Goal: Task Accomplishment & Management: Complete application form

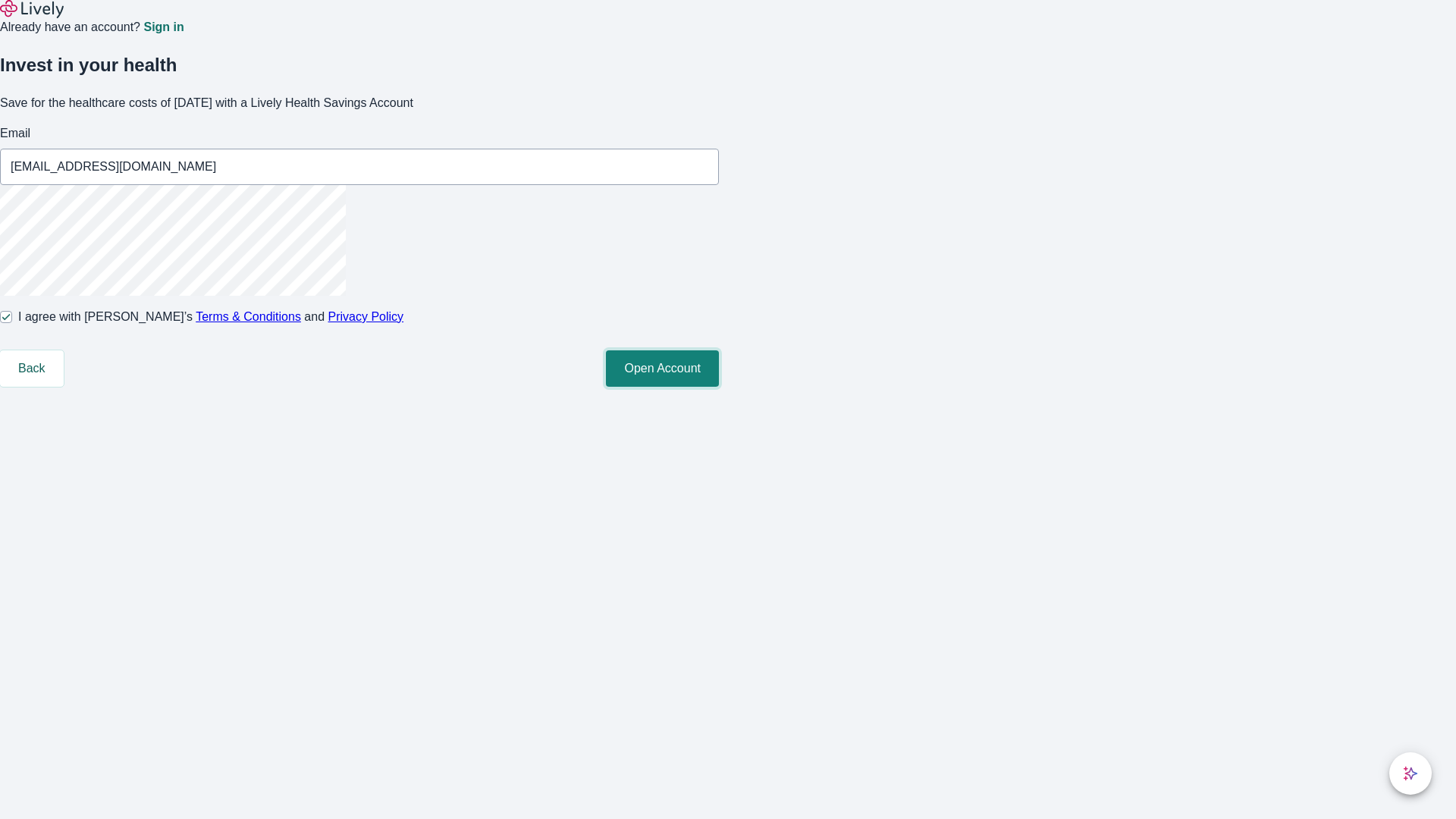
click at [719, 387] on button "Open Account" at bounding box center [662, 369] width 113 height 36
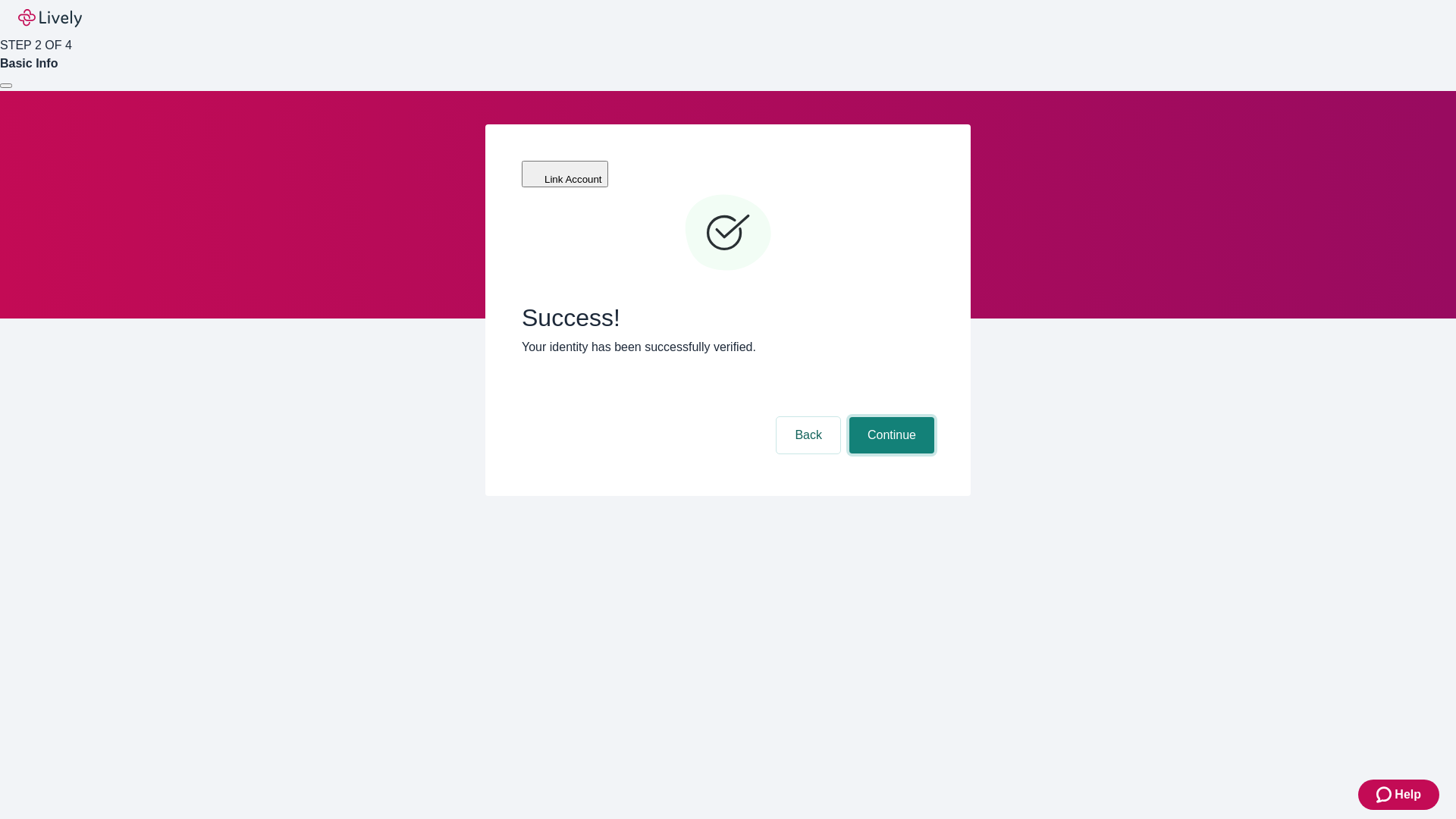
click at [890, 417] on button "Continue" at bounding box center [892, 435] width 85 height 36
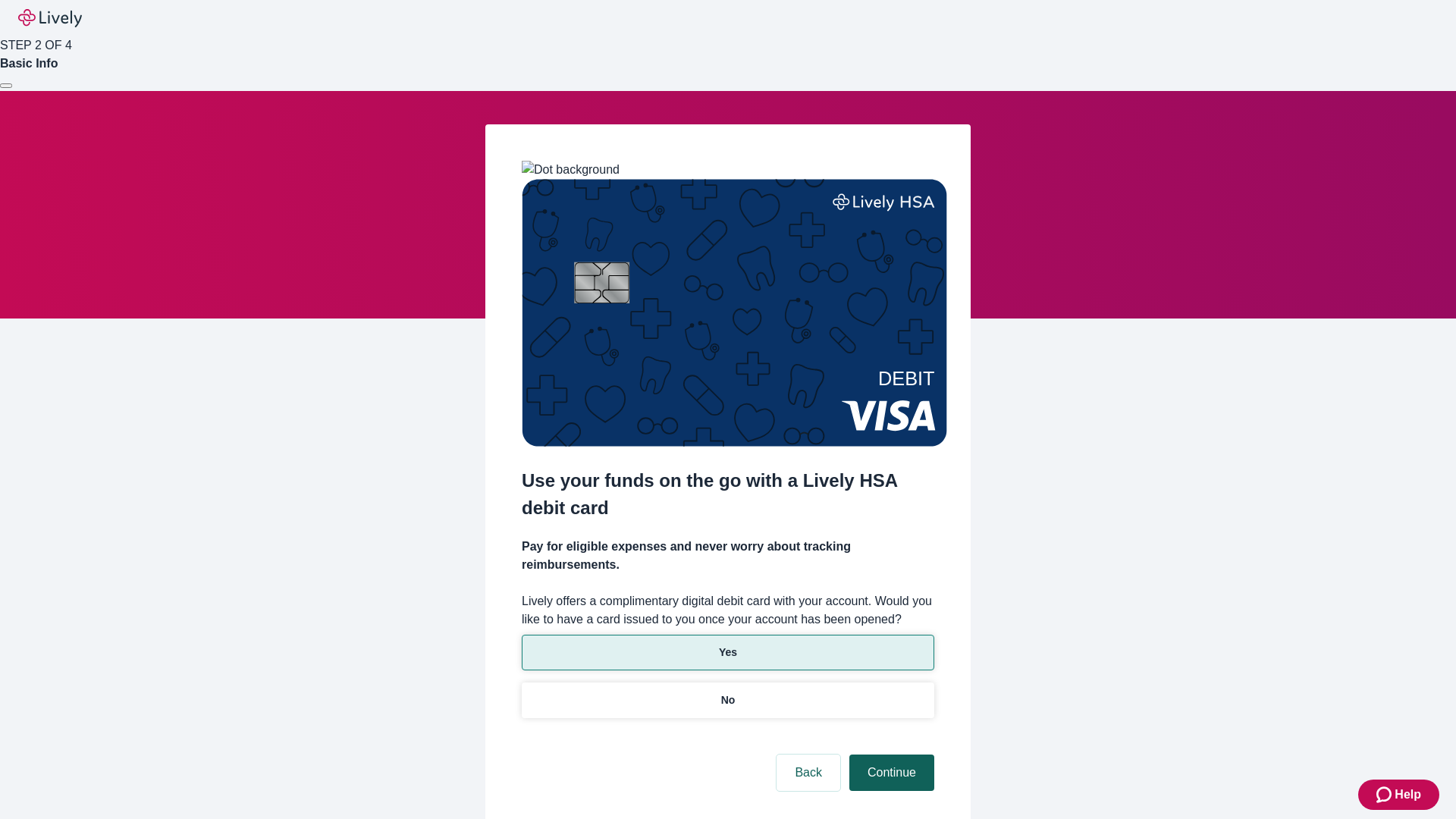
click at [727, 645] on p "Yes" at bounding box center [728, 652] width 18 height 16
click at [890, 755] on button "Continue" at bounding box center [892, 773] width 85 height 36
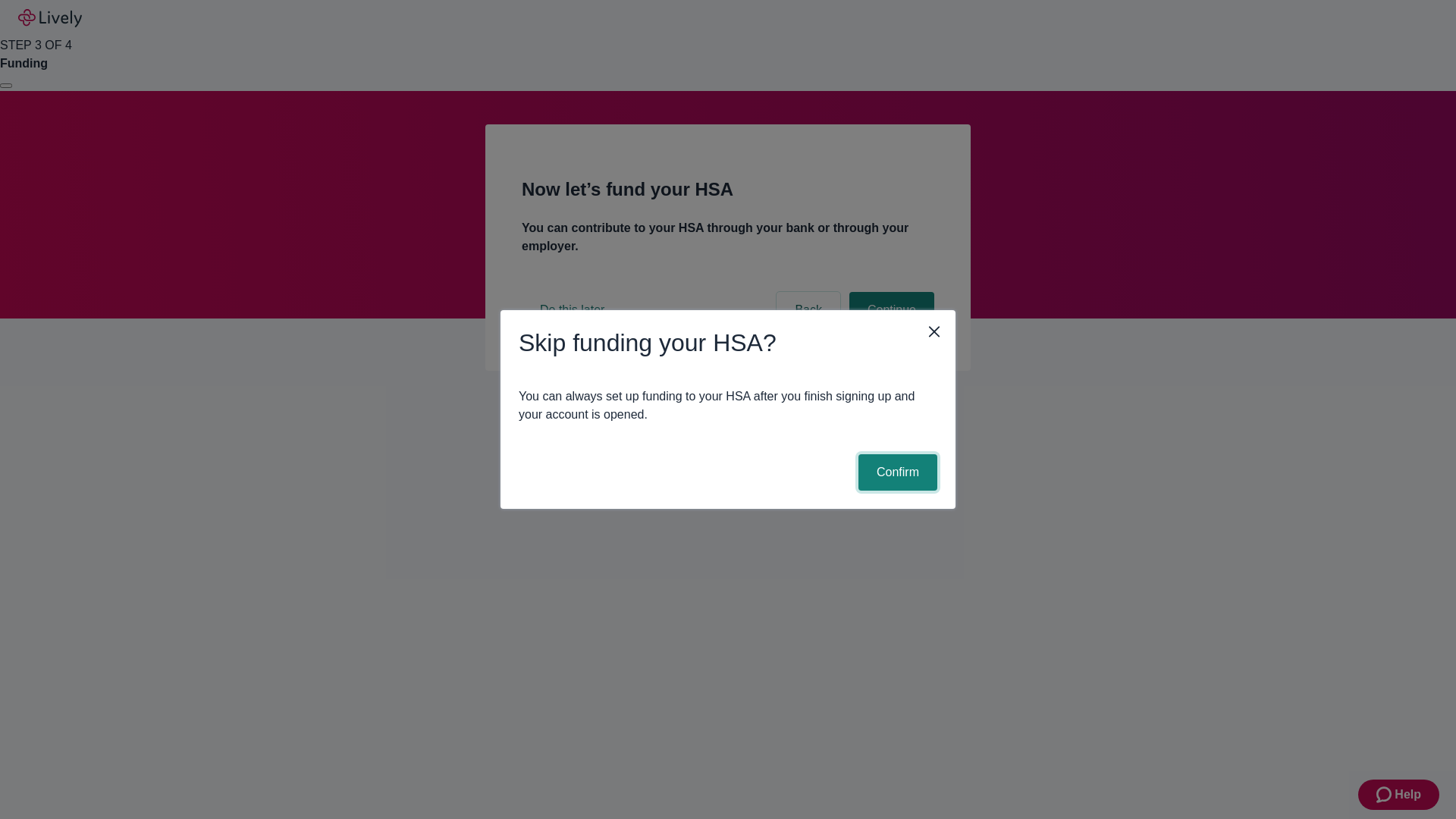
click at [895, 473] on button "Confirm" at bounding box center [897, 472] width 79 height 36
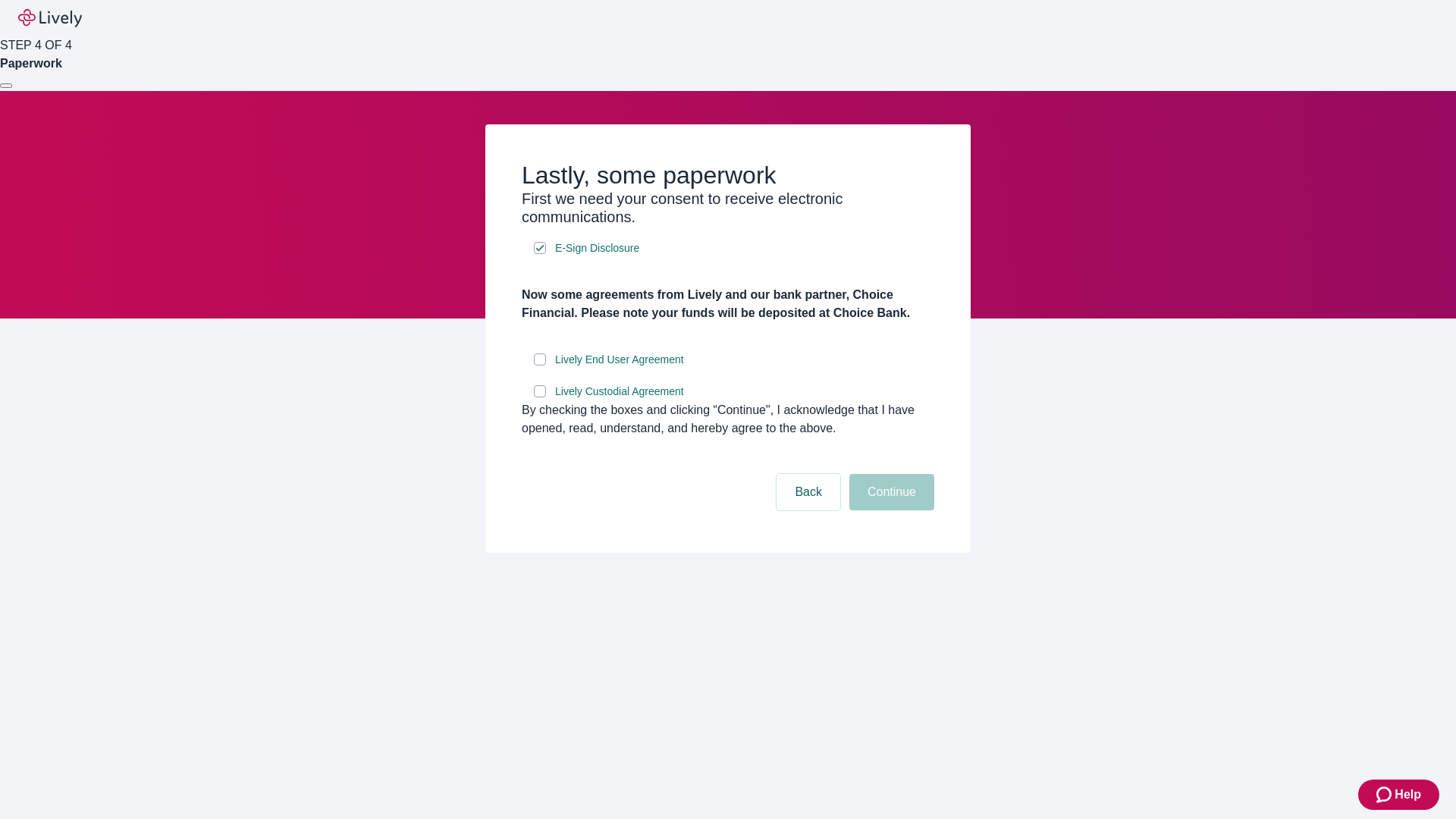
click at [540, 366] on input "Lively End User Agreement" at bounding box center [540, 360] width 12 height 12
checkbox input "true"
click at [540, 397] on input "Lively Custodial Agreement" at bounding box center [540, 391] width 12 height 12
checkbox input "true"
click at [890, 511] on button "Continue" at bounding box center [892, 492] width 85 height 36
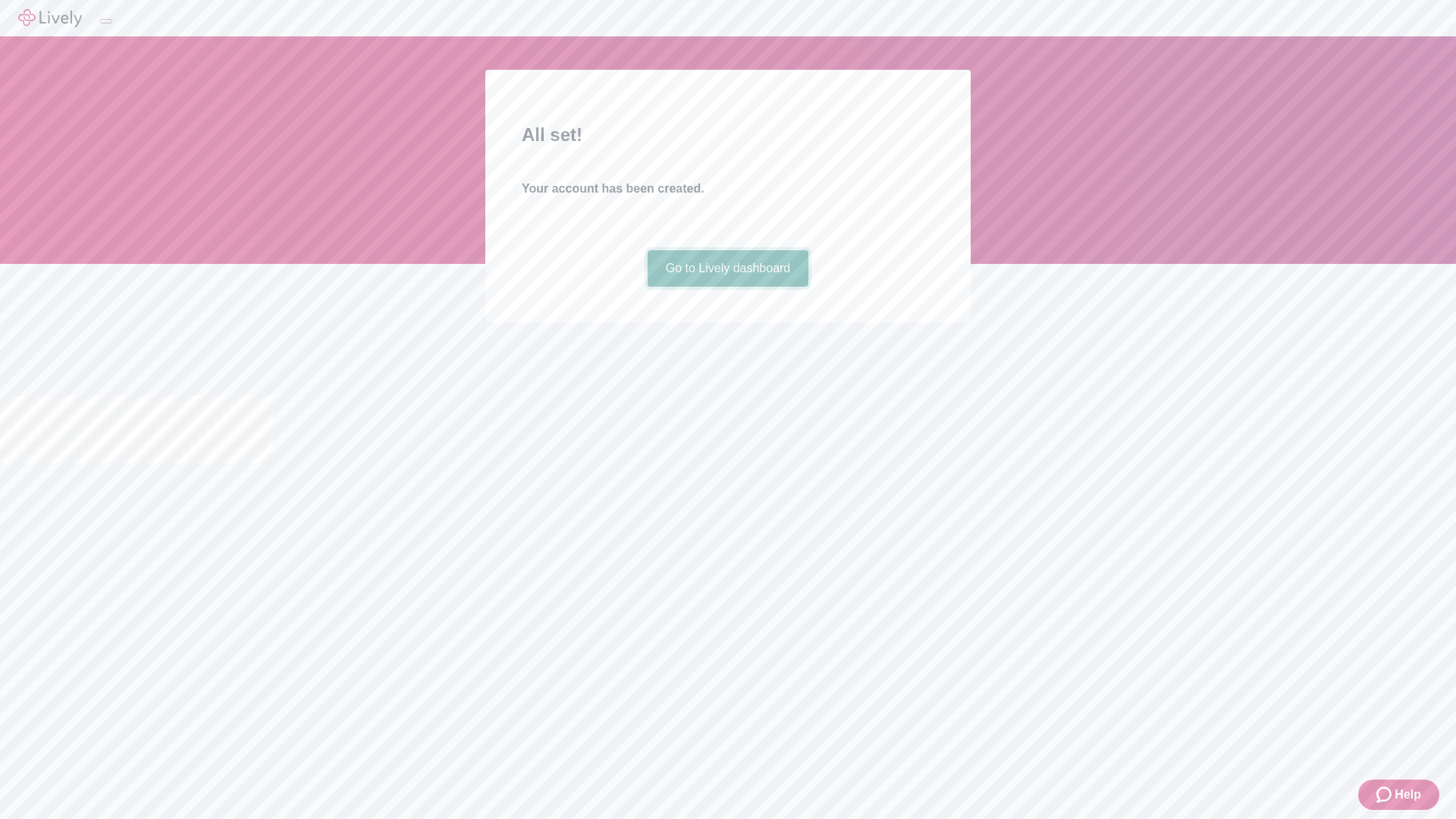
click at [727, 287] on link "Go to Lively dashboard" at bounding box center [728, 268] width 162 height 36
